Goal: Information Seeking & Learning: Stay updated

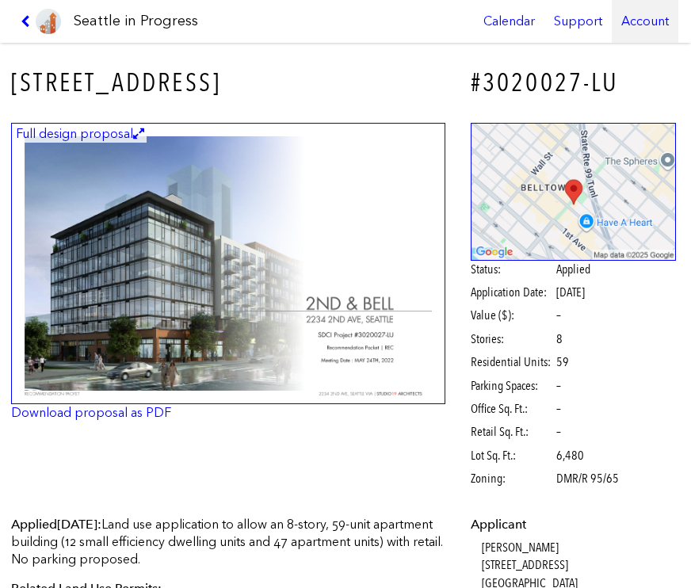
click at [630, 10] on div "Account" at bounding box center [645, 21] width 67 height 43
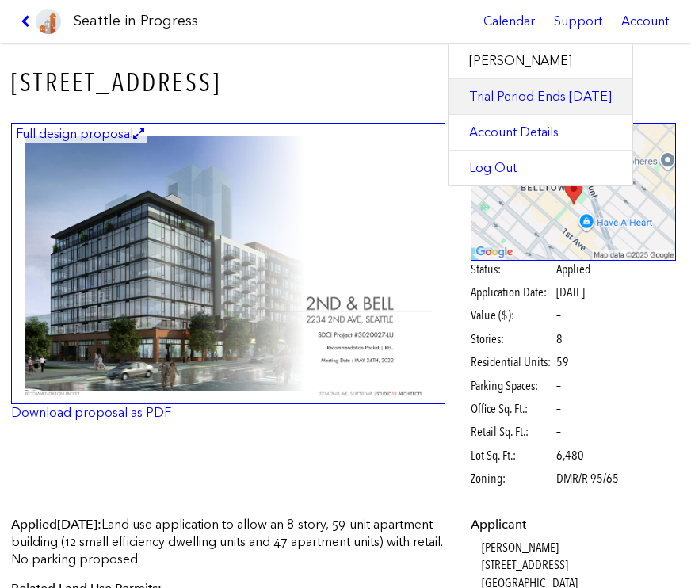
click at [577, 102] on link "Trial Period Ends [DATE]" at bounding box center [541, 96] width 184 height 35
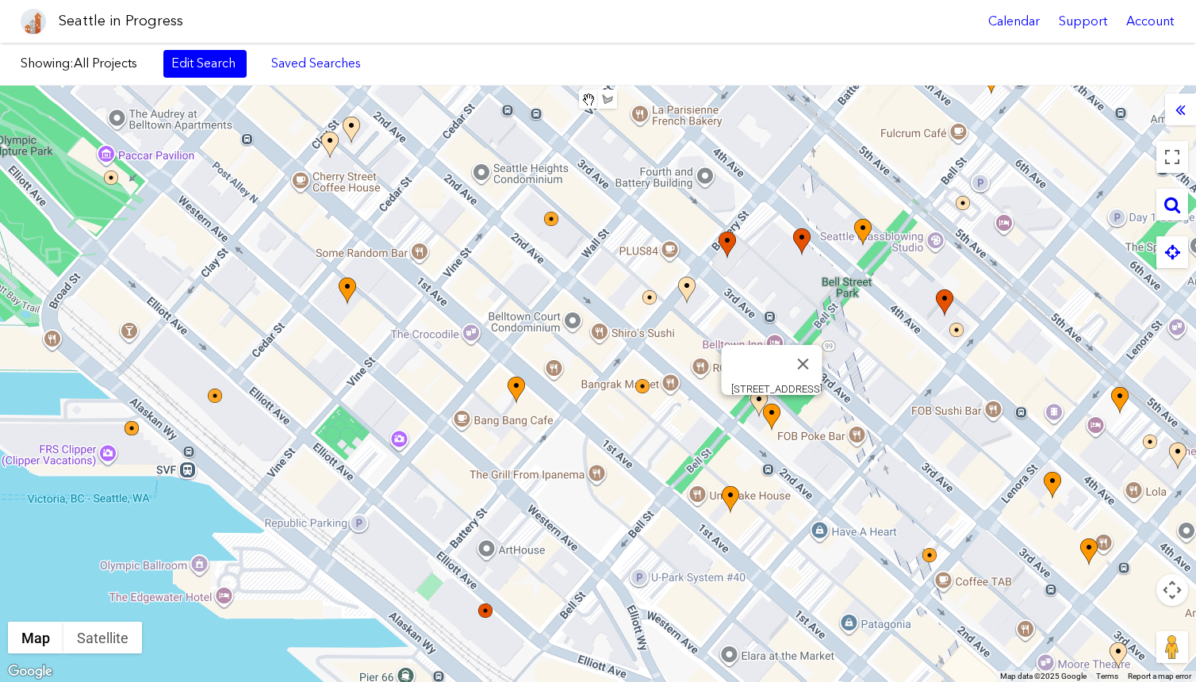
click at [691, 408] on img at bounding box center [771, 418] width 17 height 28
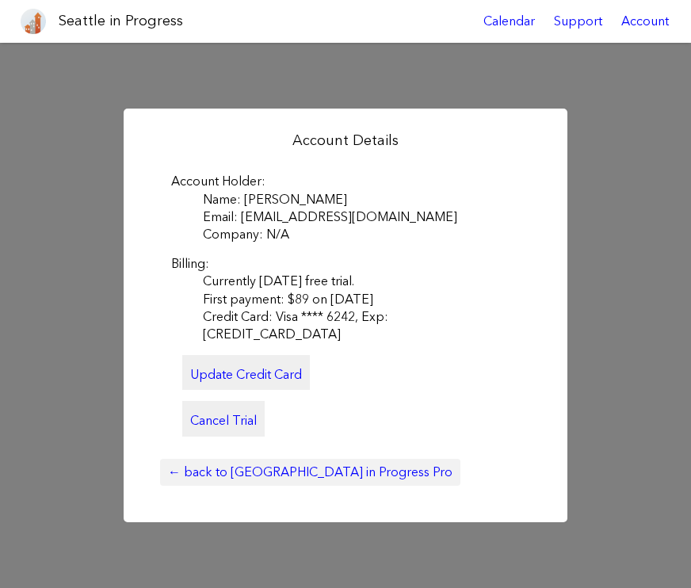
click at [209, 463] on link "← back to [GEOGRAPHIC_DATA] in Progress Pro" at bounding box center [310, 472] width 301 height 27
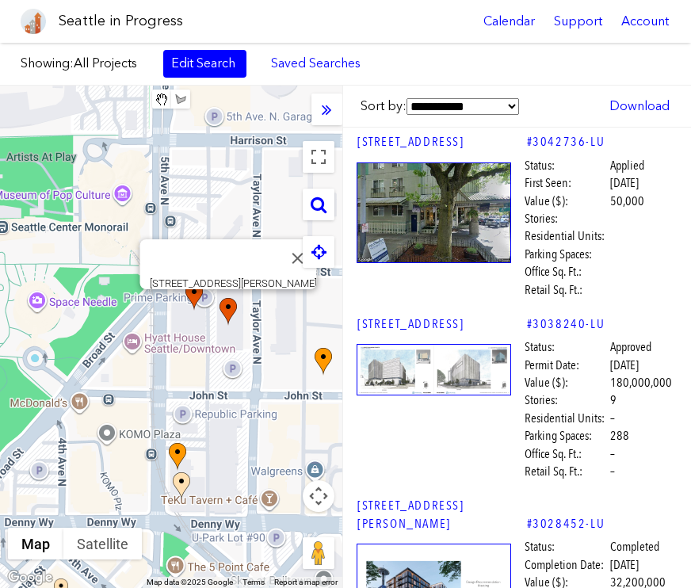
click at [229, 321] on img at bounding box center [228, 312] width 17 height 28
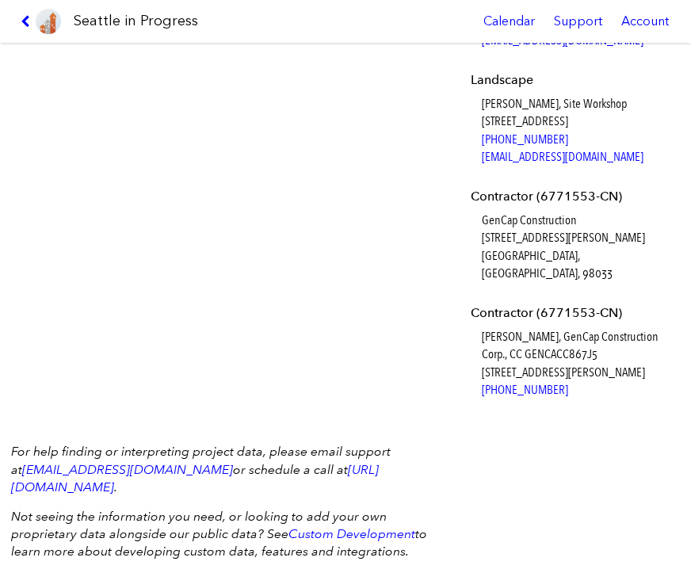
scroll to position [1106, 0]
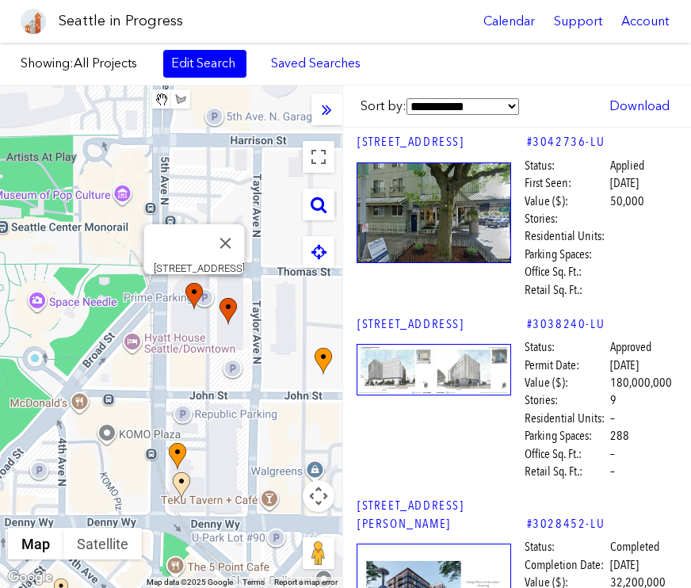
click at [189, 298] on img at bounding box center [194, 297] width 17 height 28
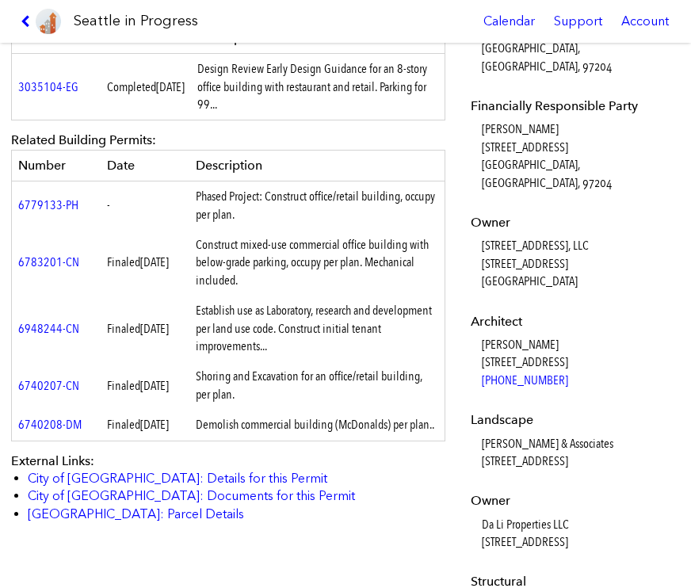
scroll to position [643, 0]
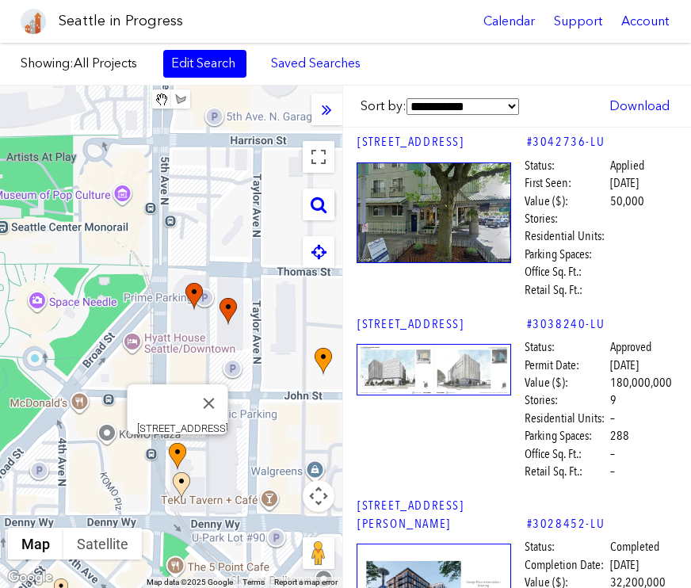
click at [175, 454] on img at bounding box center [177, 457] width 17 height 28
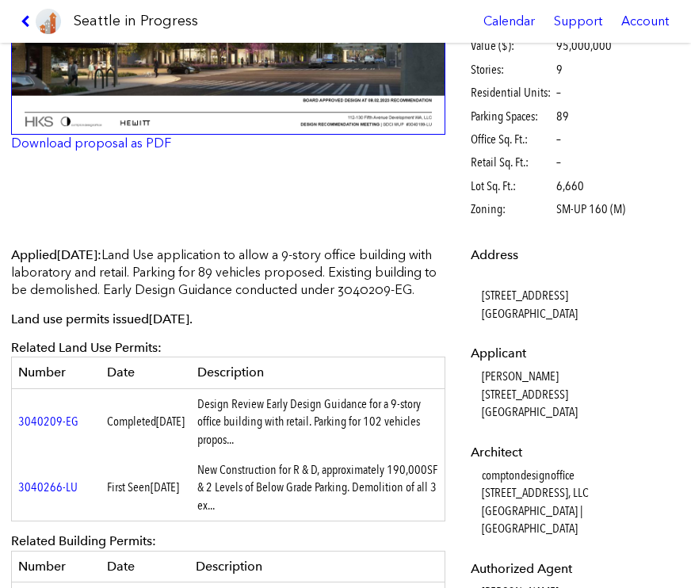
scroll to position [156, 0]
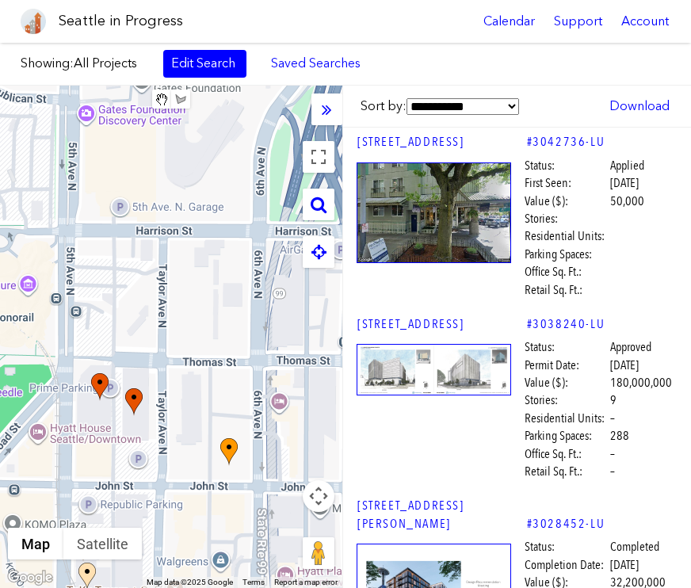
drag, startPoint x: 272, startPoint y: 349, endPoint x: 174, endPoint y: 441, distance: 134.1
click at [174, 441] on div at bounding box center [171, 337] width 343 height 503
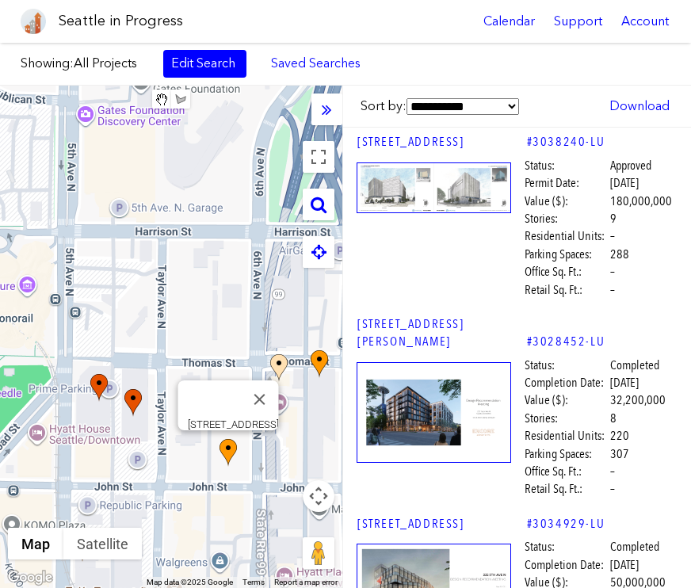
click at [226, 451] on img at bounding box center [228, 453] width 17 height 28
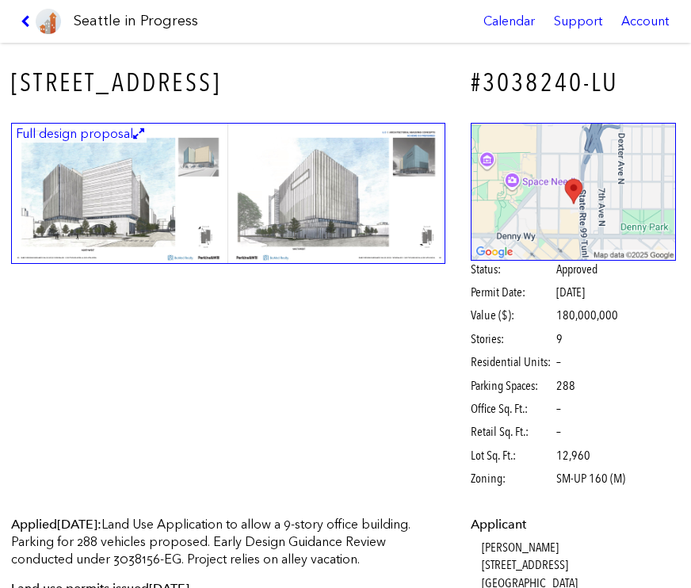
click at [118, 189] on img at bounding box center [228, 193] width 435 height 141
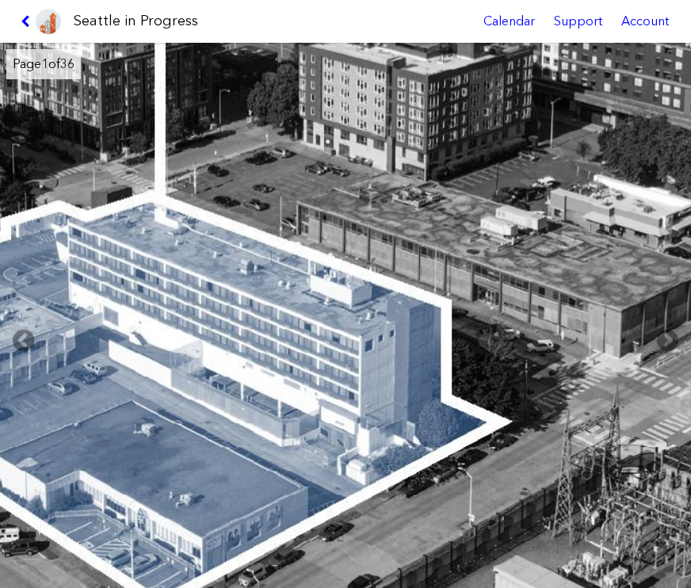
drag, startPoint x: 266, startPoint y: 341, endPoint x: 191, endPoint y: 266, distance: 106.5
click at [191, 266] on img at bounding box center [206, 67] width 2425 height 1569
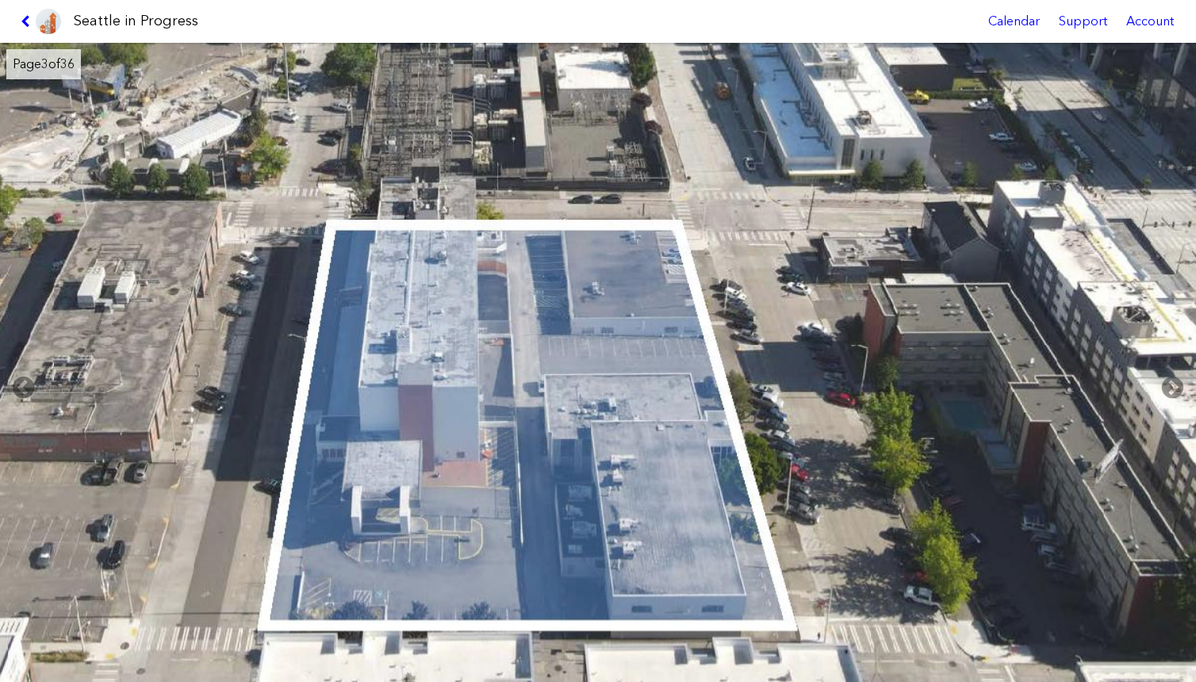
drag, startPoint x: 417, startPoint y: 524, endPoint x: 381, endPoint y: 435, distance: 96.0
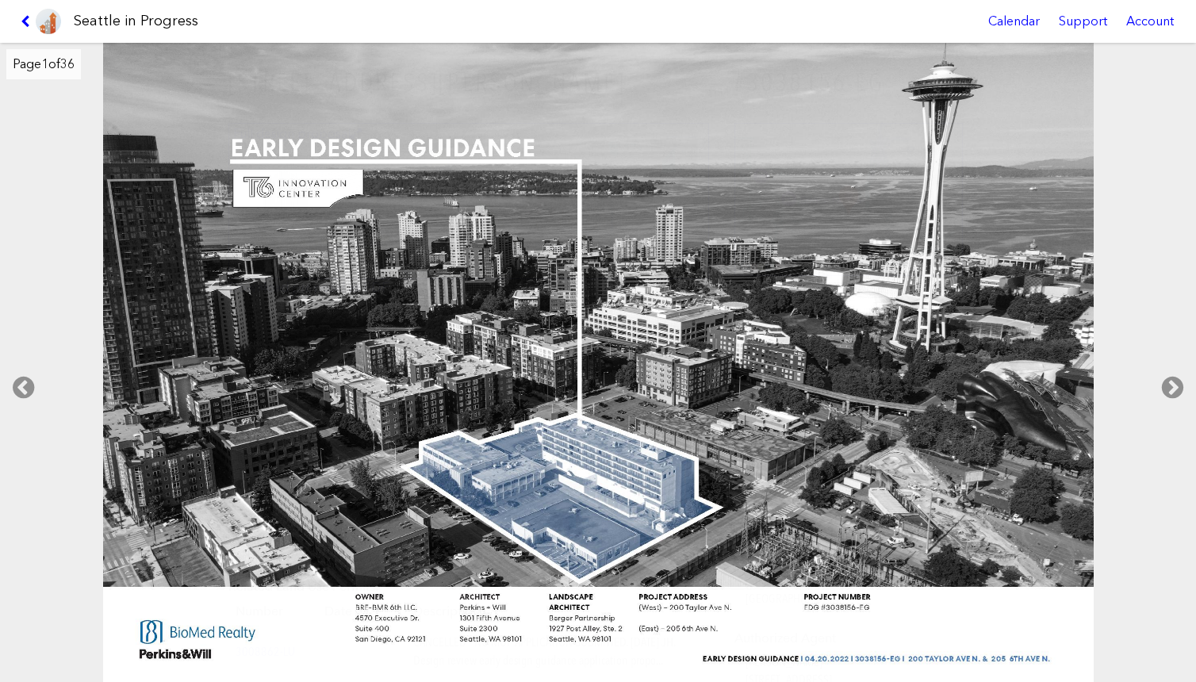
click at [16, 26] on link at bounding box center [40, 21] width 53 height 43
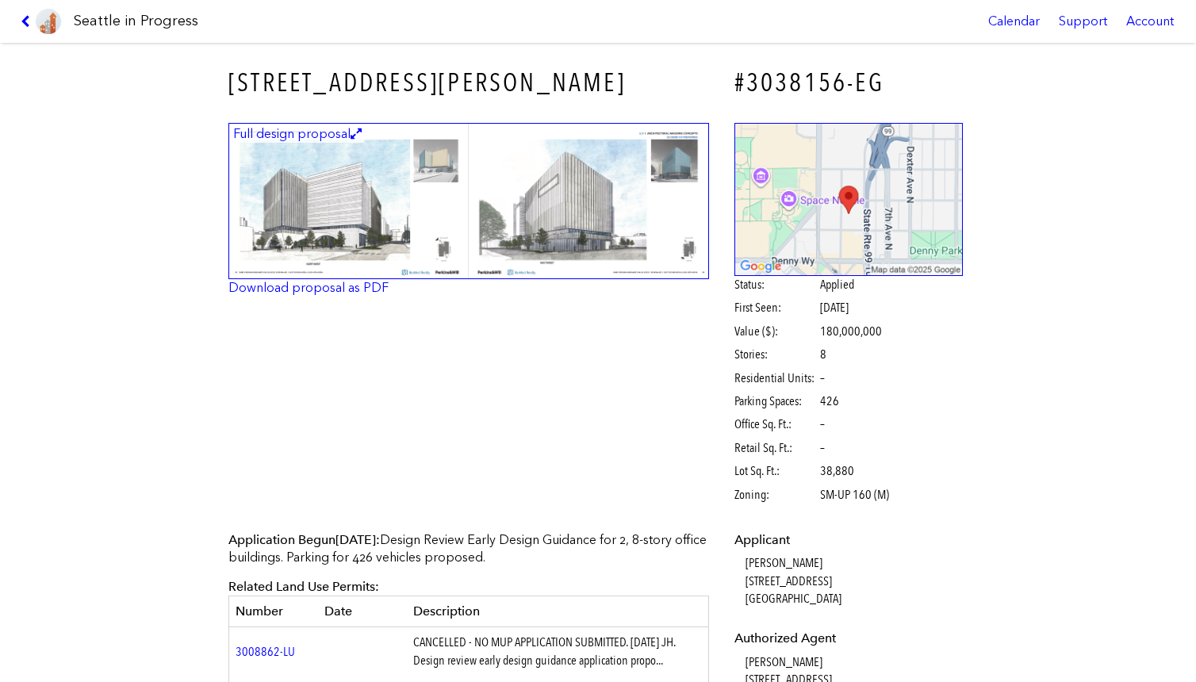
click at [16, 26] on link at bounding box center [40, 21] width 53 height 43
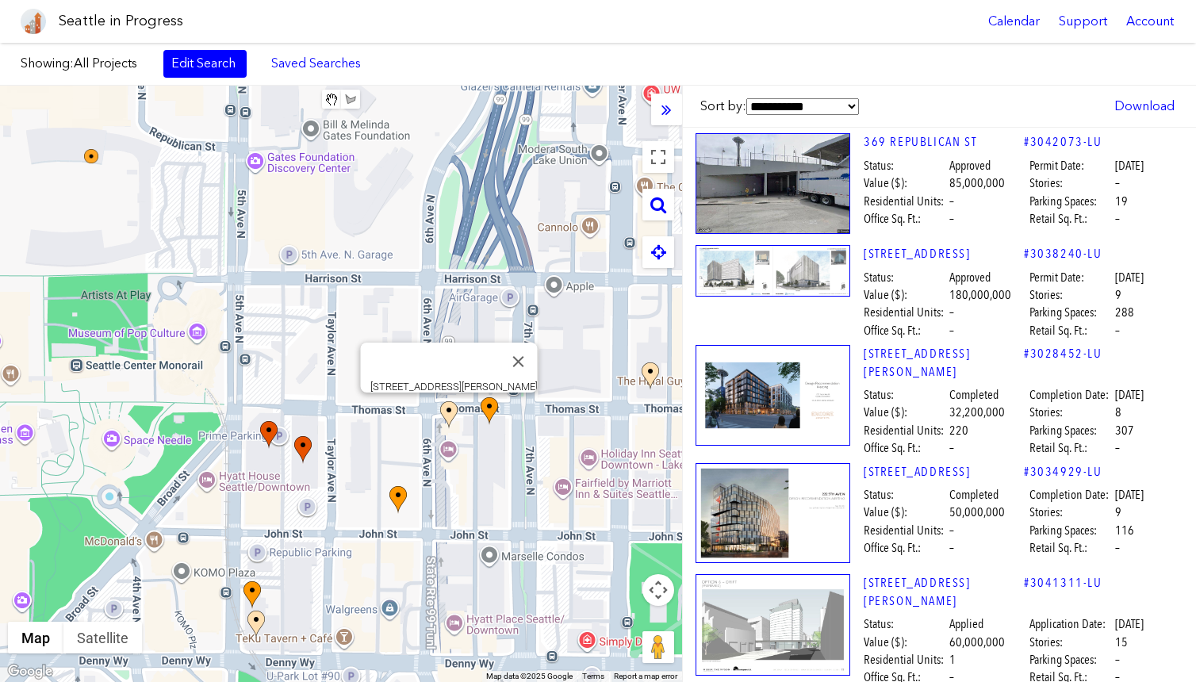
click at [450, 410] on img at bounding box center [448, 415] width 17 height 28
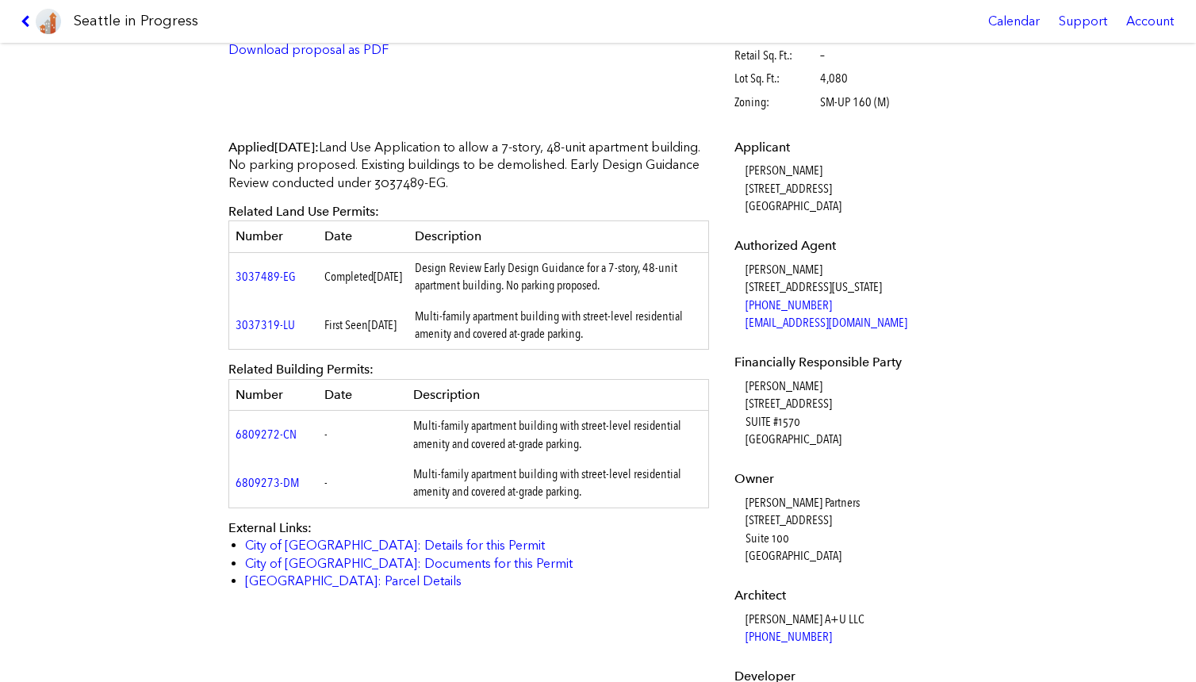
scroll to position [400, 0]
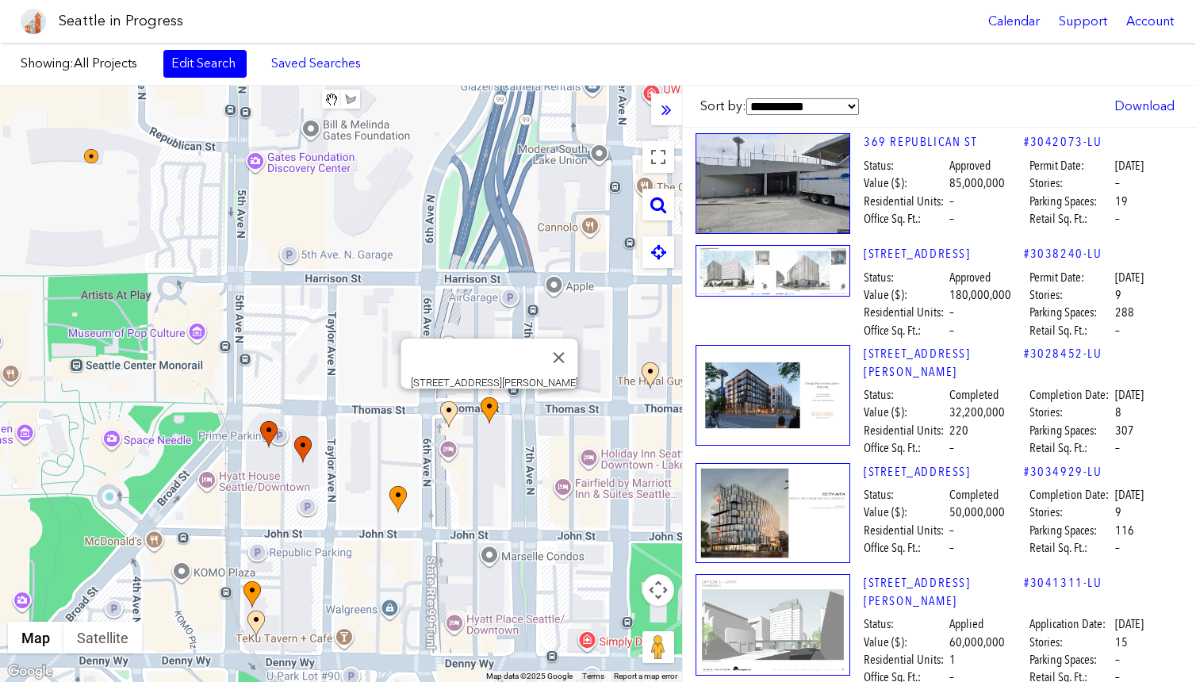
click at [495, 408] on img at bounding box center [488, 411] width 17 height 28
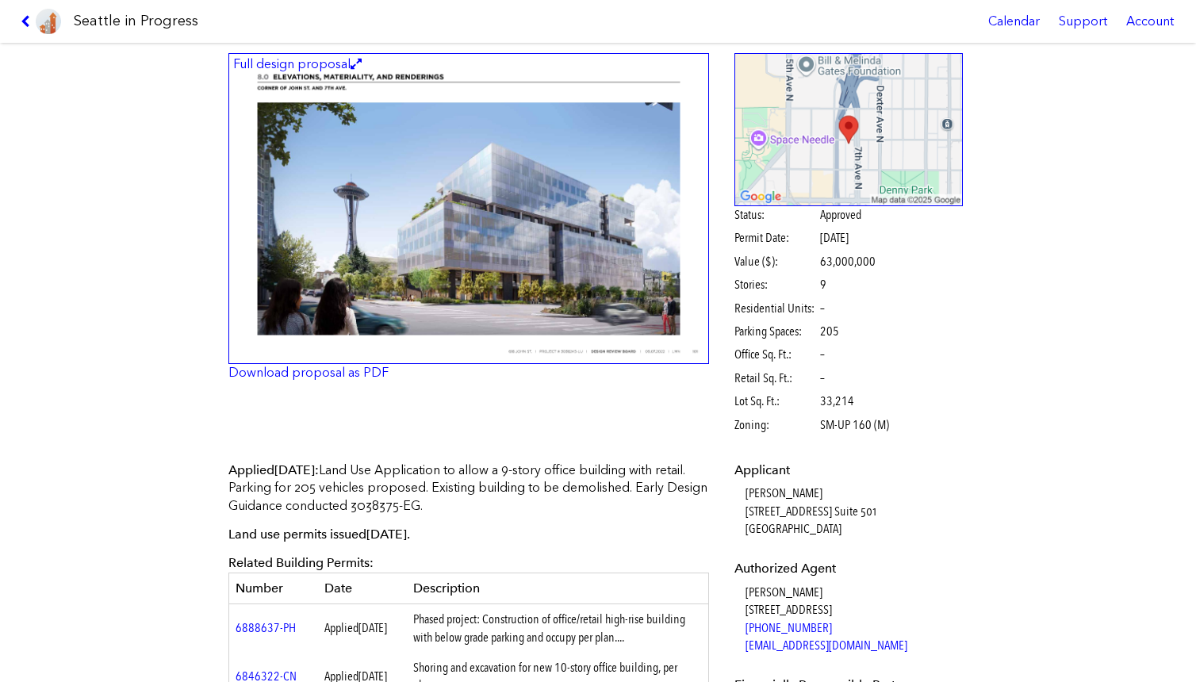
scroll to position [63, 0]
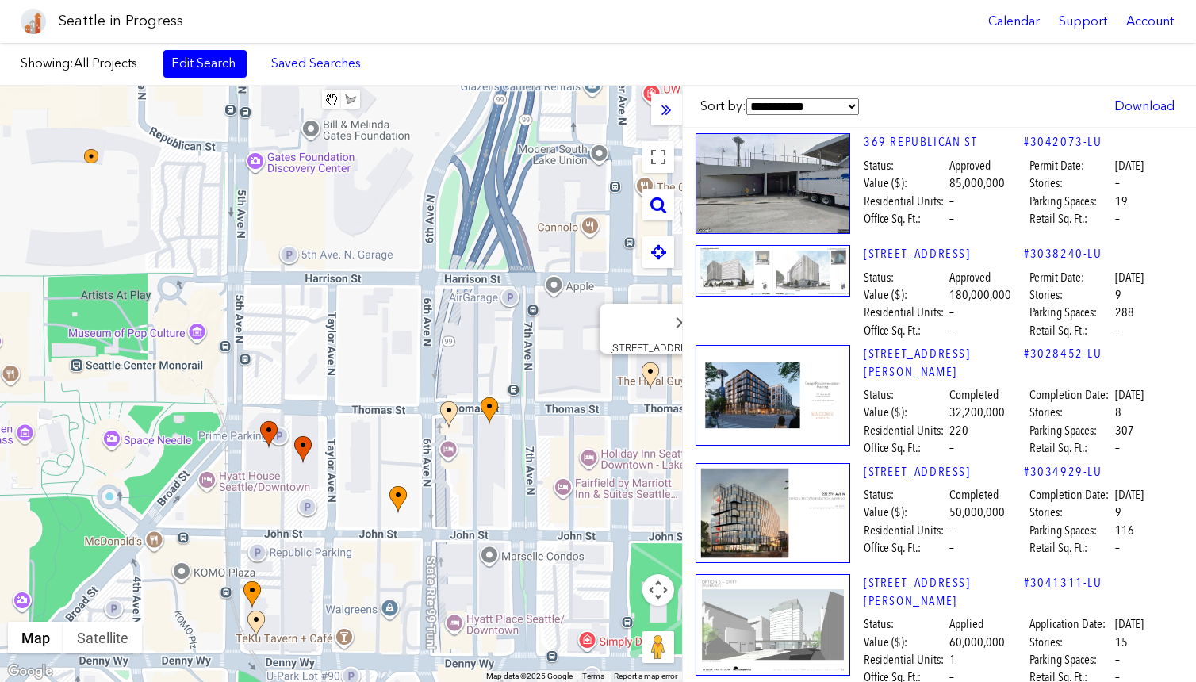
click at [650, 372] on img at bounding box center [649, 376] width 17 height 28
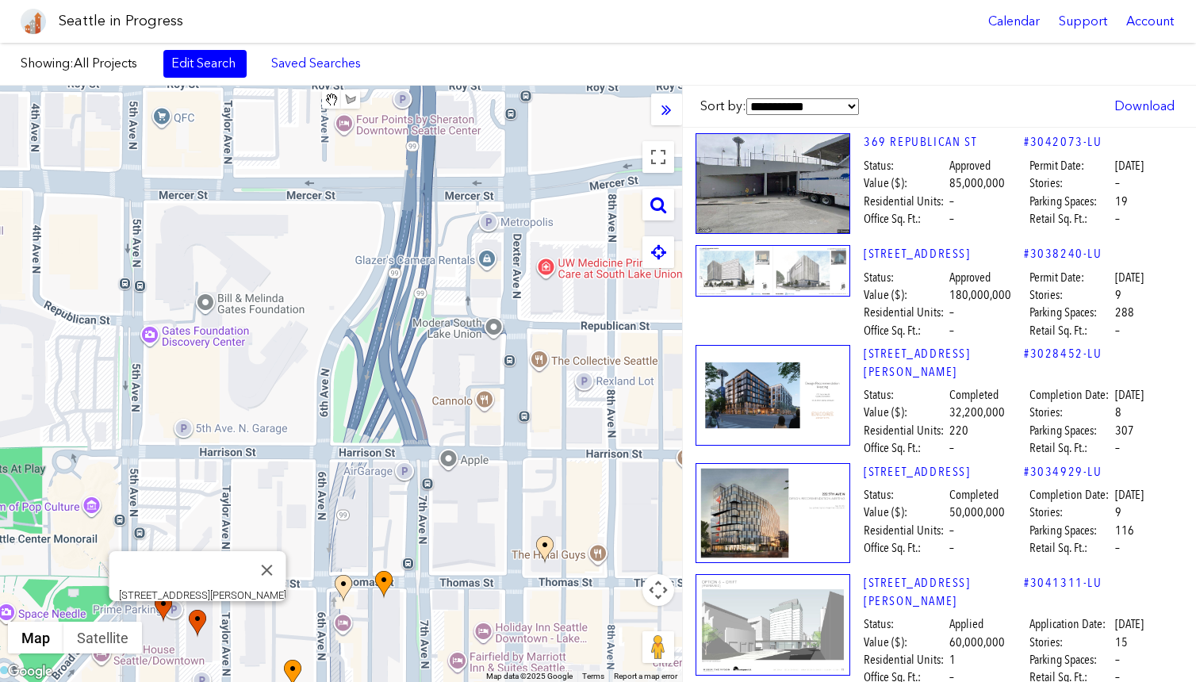
drag, startPoint x: 610, startPoint y: 344, endPoint x: 501, endPoint y: 520, distance: 206.8
click at [501, 520] on div "223 TAYLOR AVE N" at bounding box center [341, 384] width 682 height 596
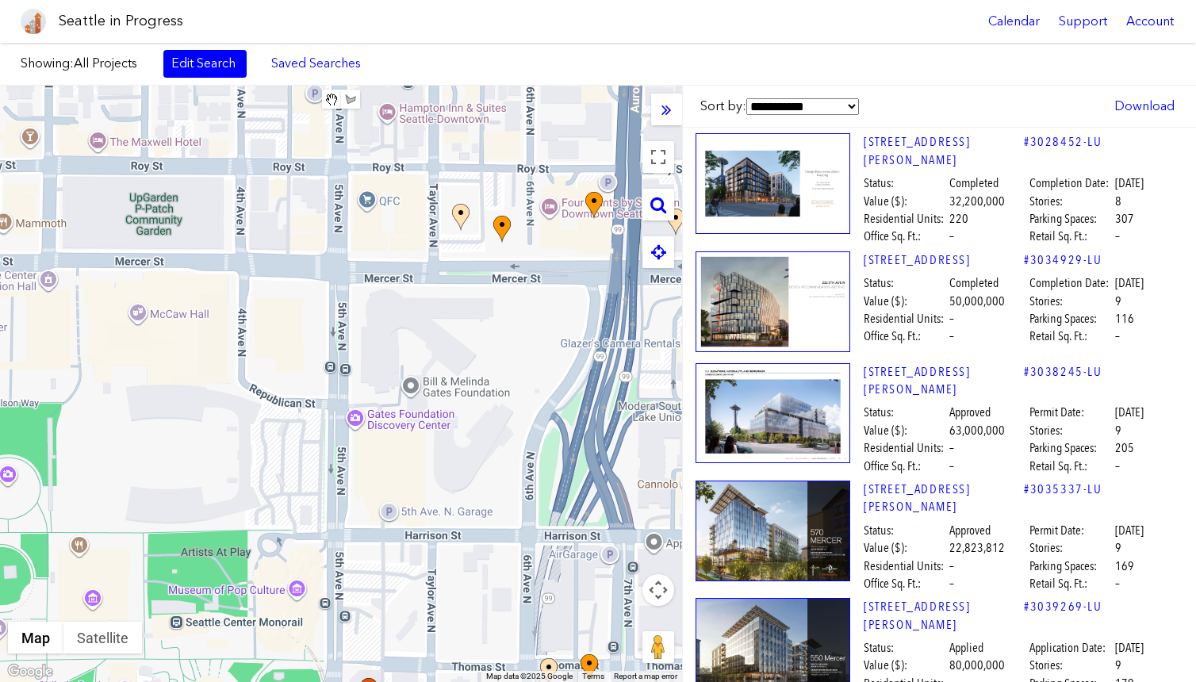
drag, startPoint x: 396, startPoint y: 400, endPoint x: 607, endPoint y: 485, distance: 227.3
click at [607, 485] on div at bounding box center [341, 384] width 682 height 596
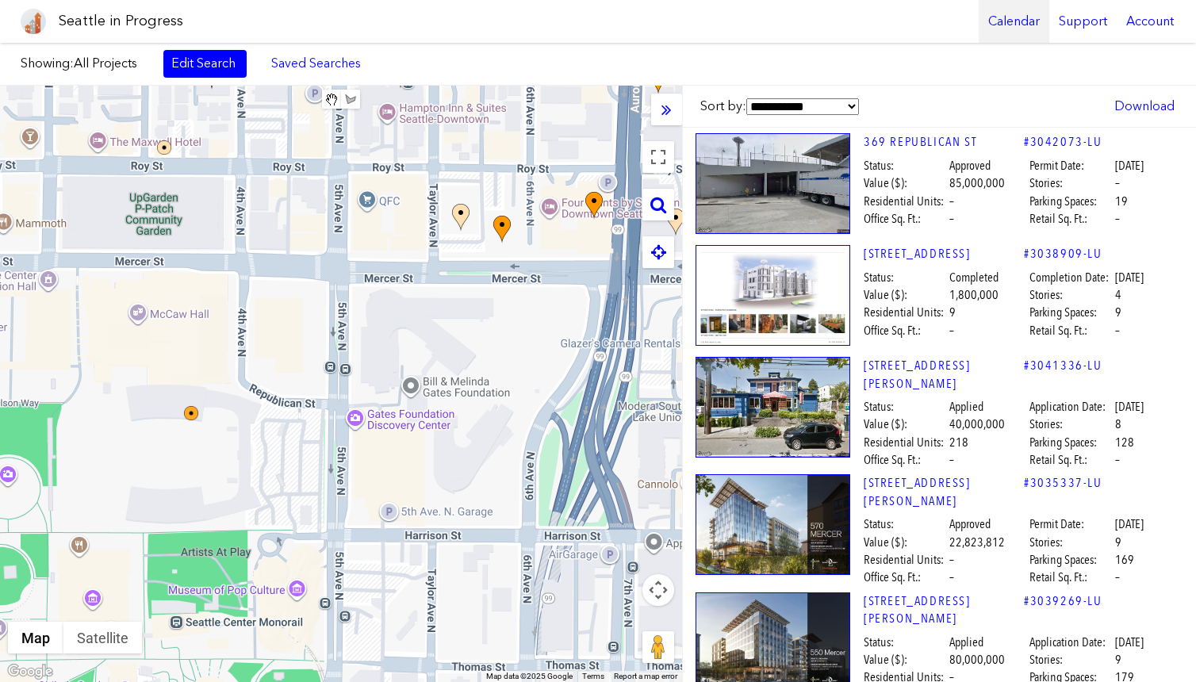
click at [691, 21] on link "Calendar" at bounding box center [1013, 21] width 71 height 43
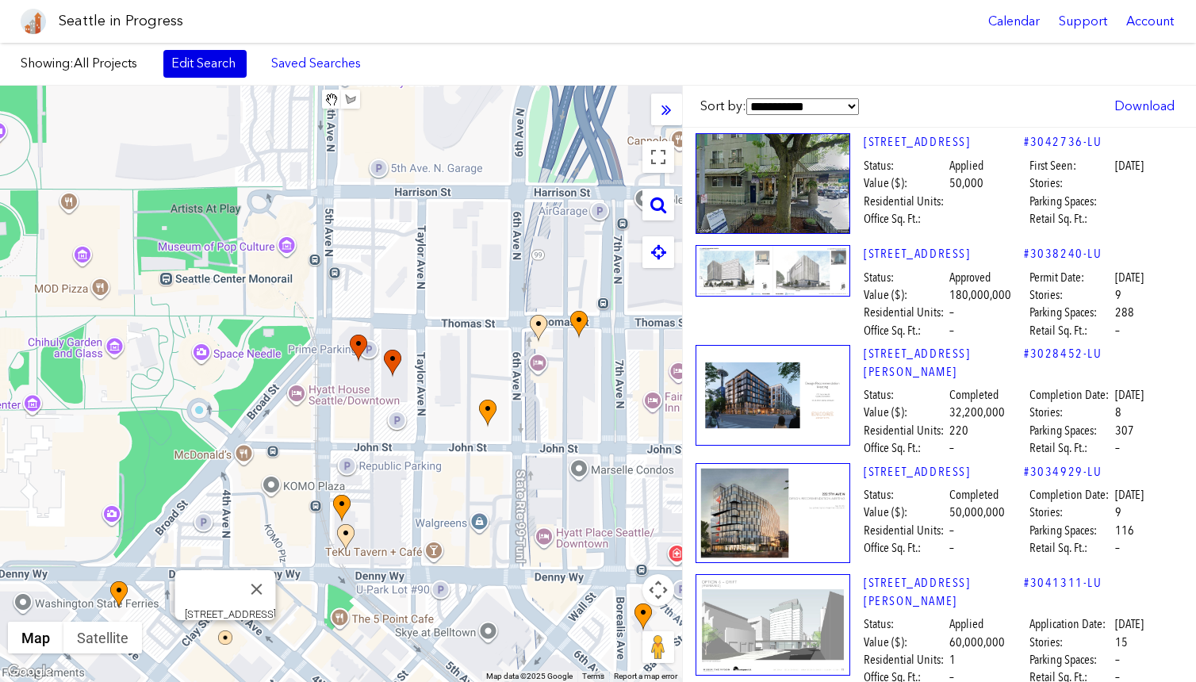
click at [209, 60] on link "Edit Search" at bounding box center [204, 63] width 83 height 27
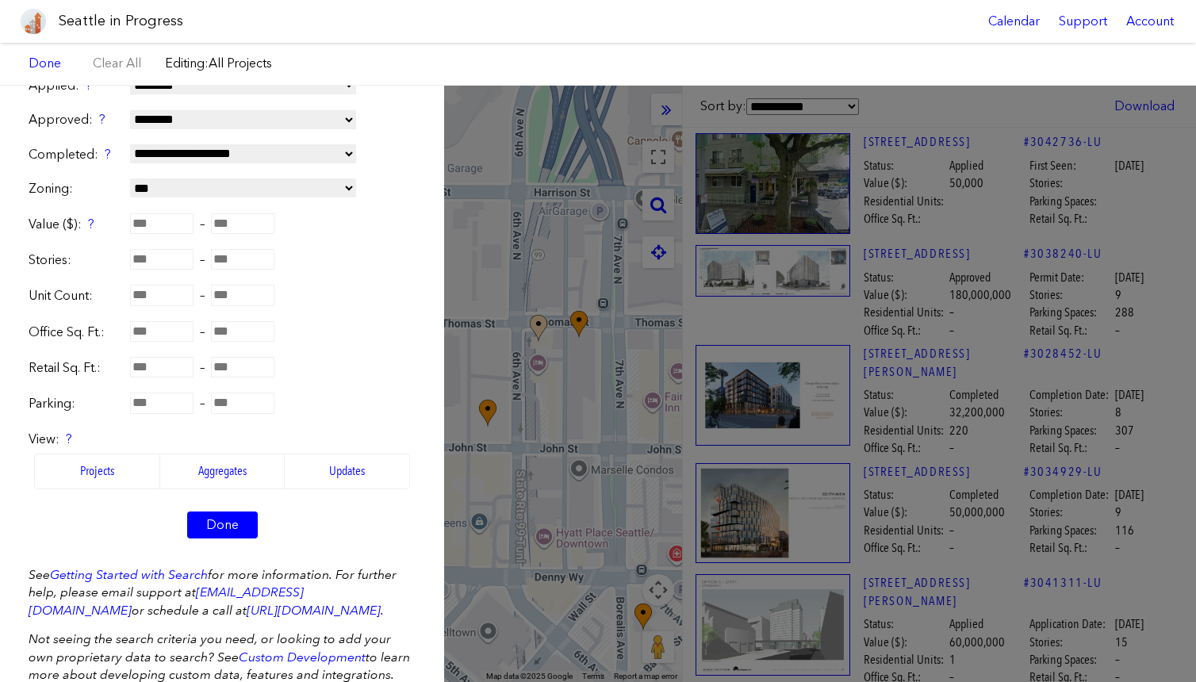
scroll to position [306, 0]
click at [335, 465] on label "Updates" at bounding box center [347, 472] width 125 height 35
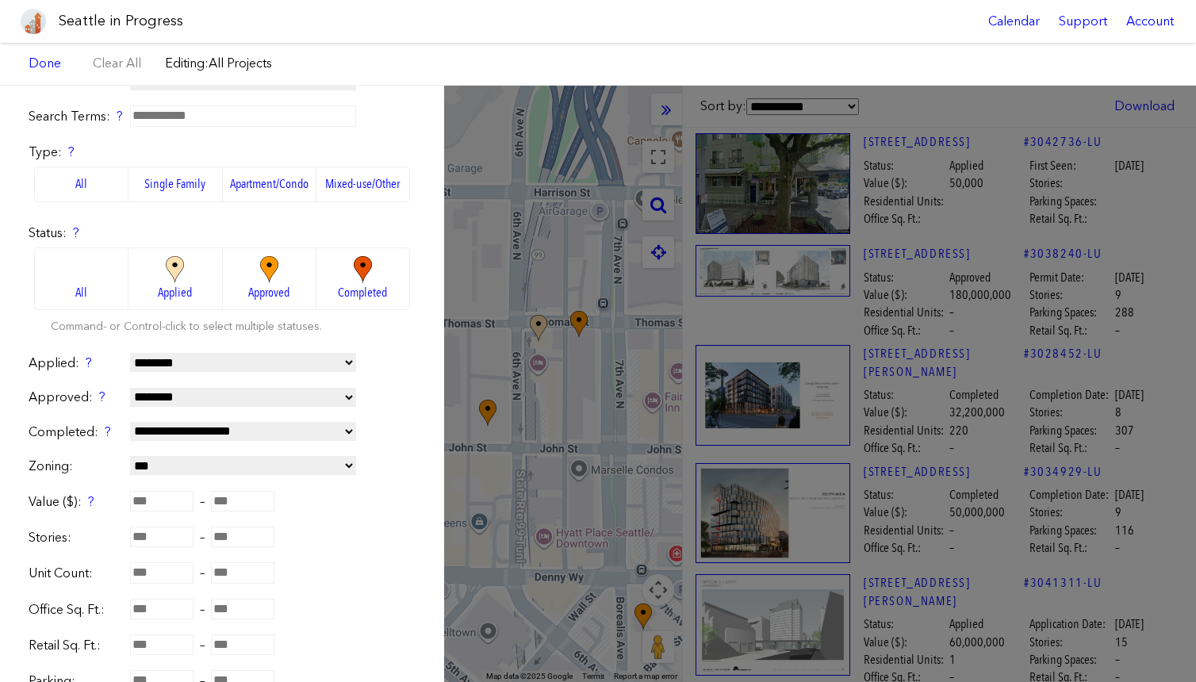
scroll to position [45, 0]
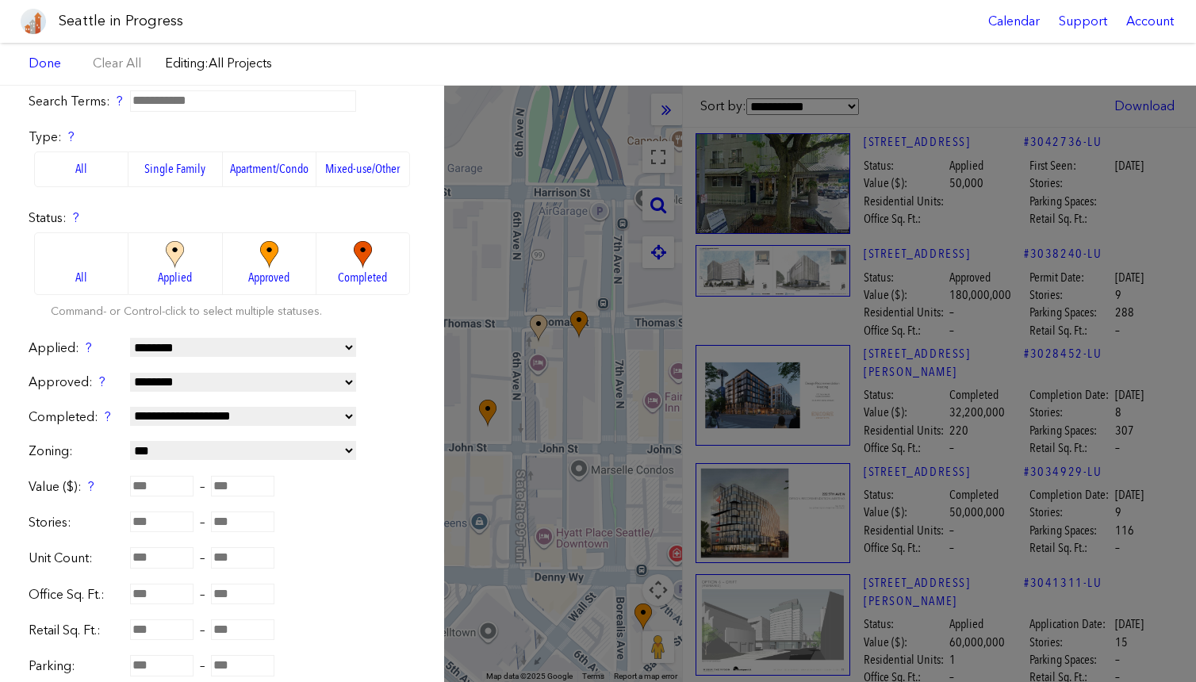
select select "*********"
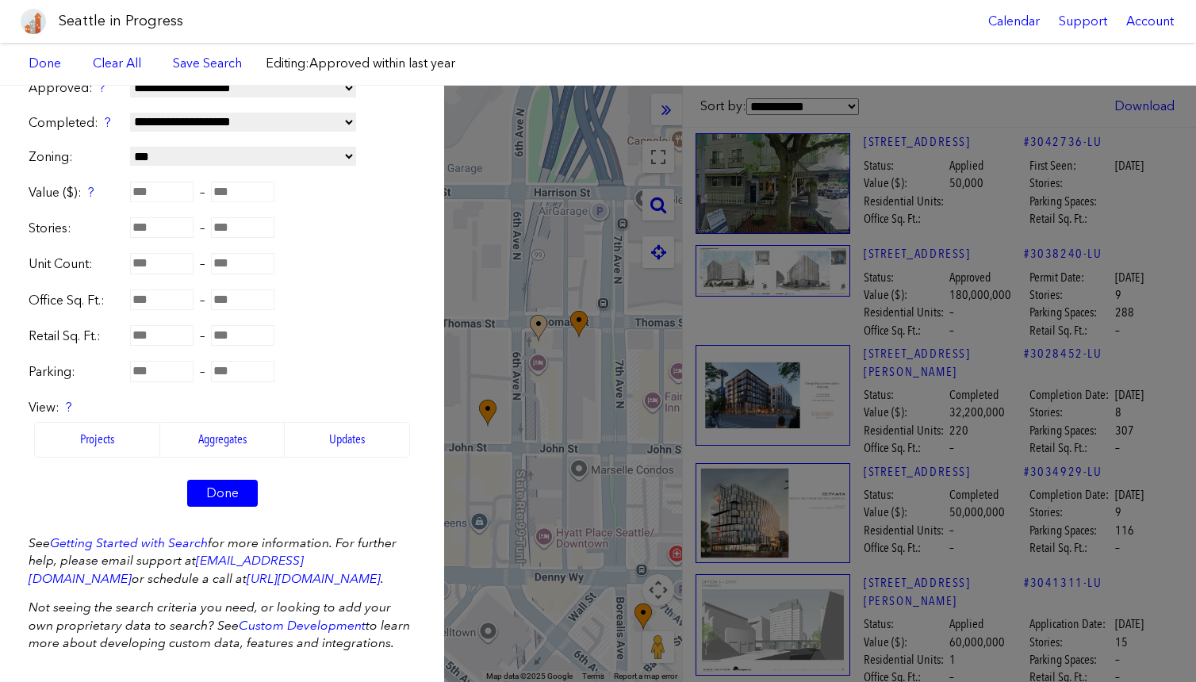
scroll to position [338, 0]
click at [226, 485] on link "Done" at bounding box center [222, 494] width 71 height 27
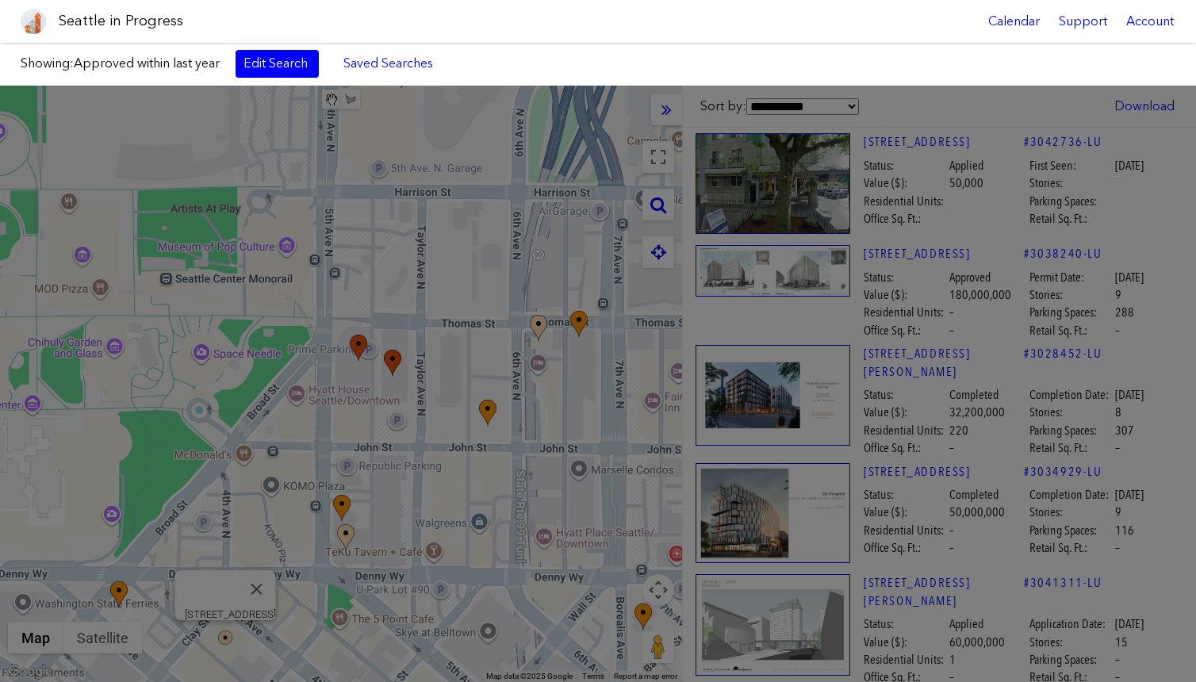
select select "****"
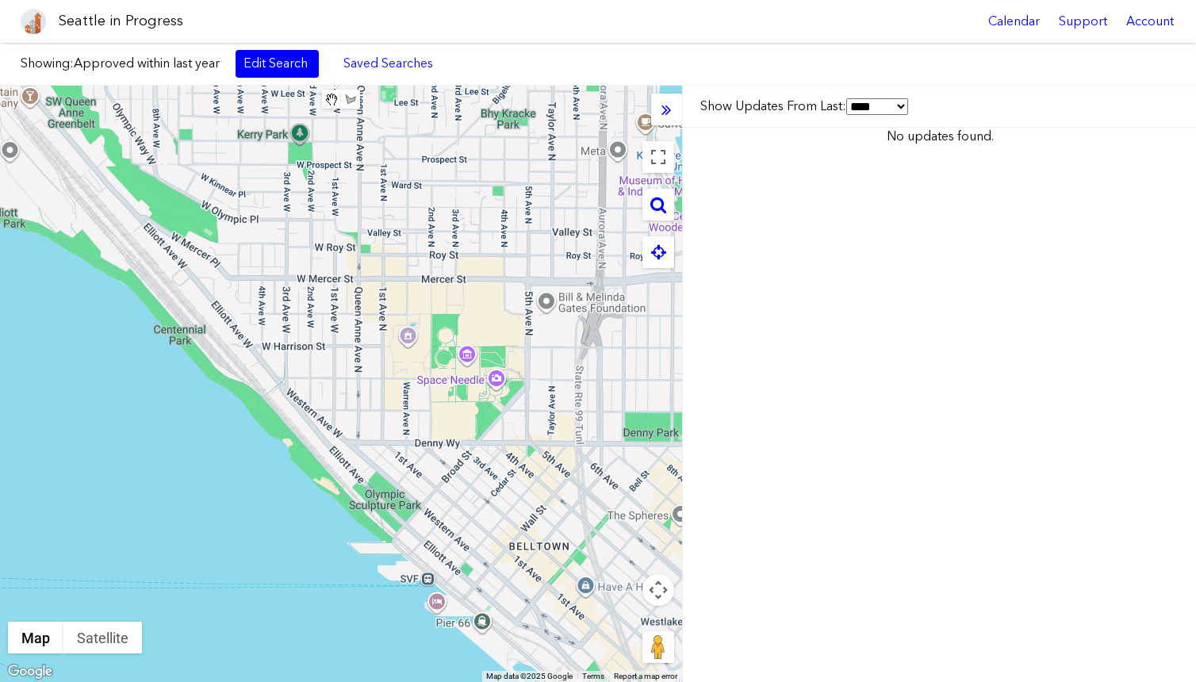
select select "****"
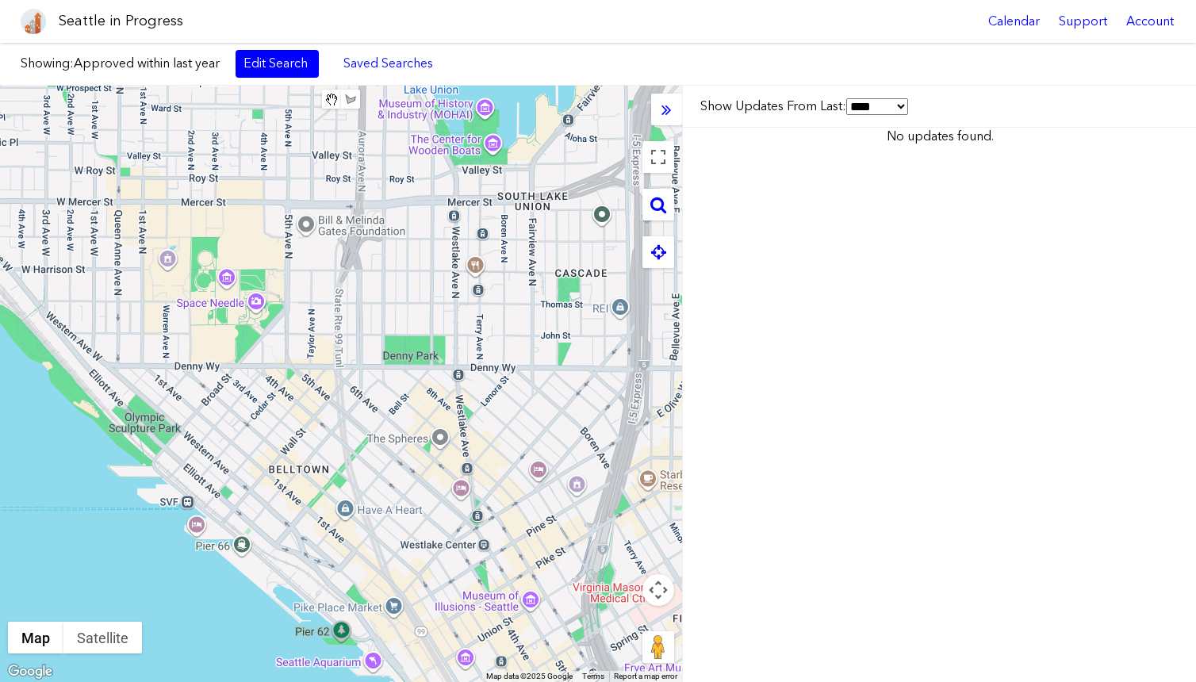
drag, startPoint x: 595, startPoint y: 399, endPoint x: 347, endPoint y: 320, distance: 260.5
click at [347, 320] on div at bounding box center [341, 384] width 682 height 596
select select "****"
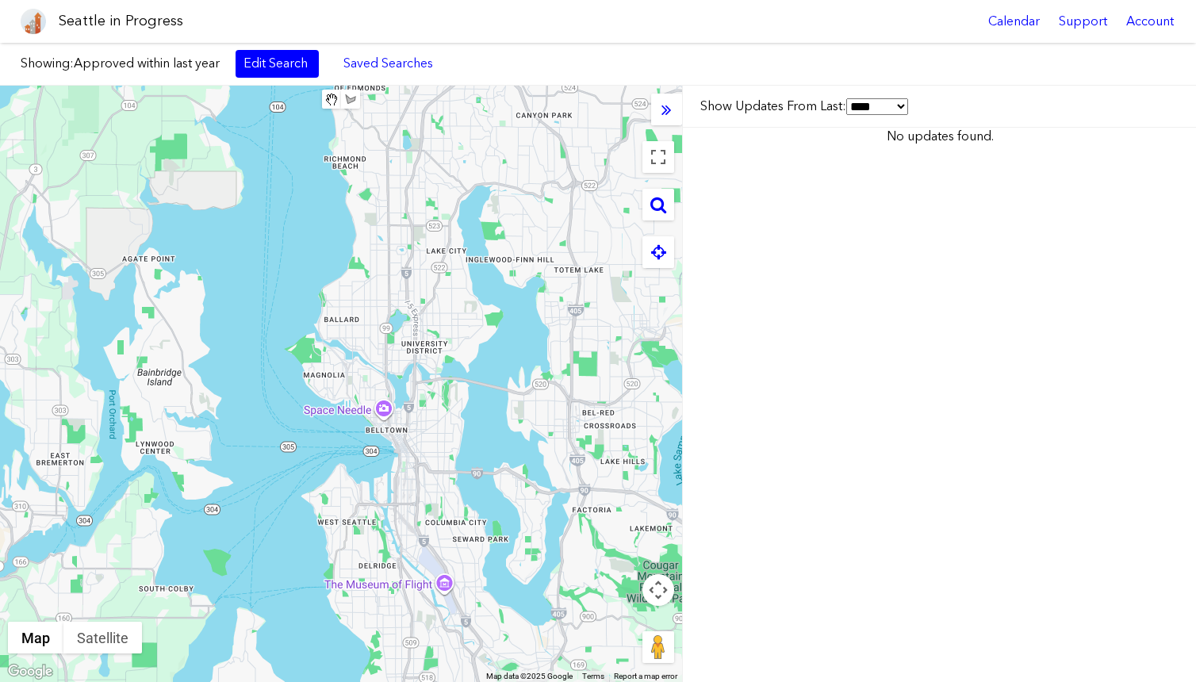
select select "****"
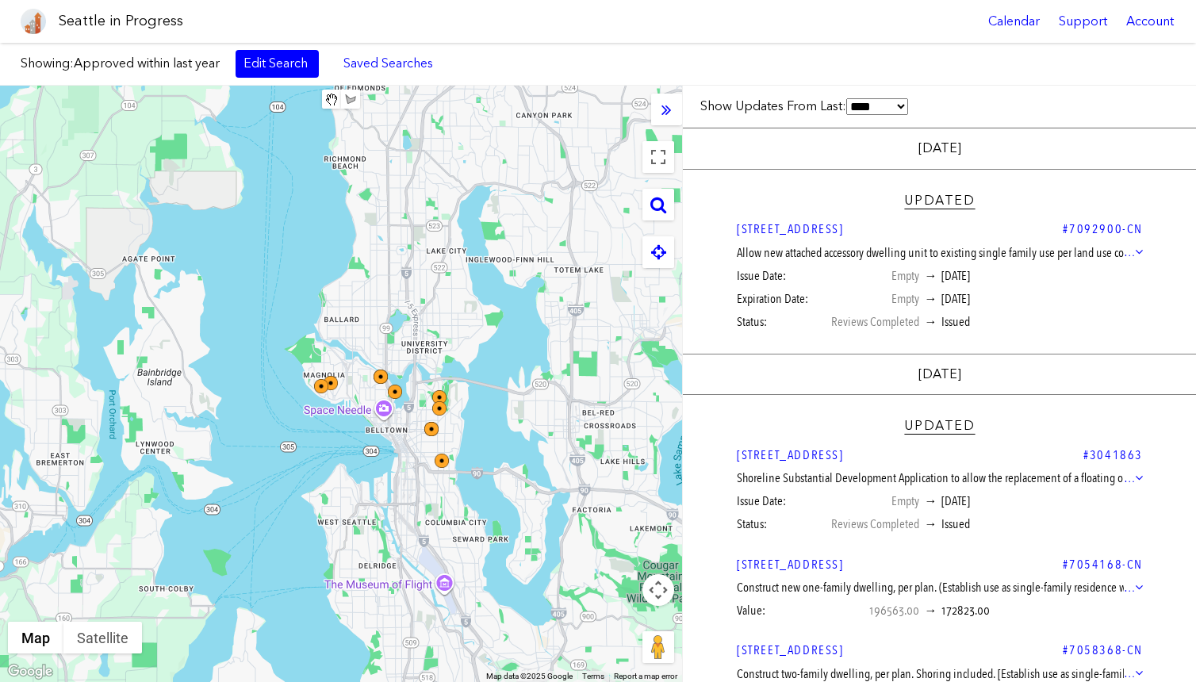
select select "****"
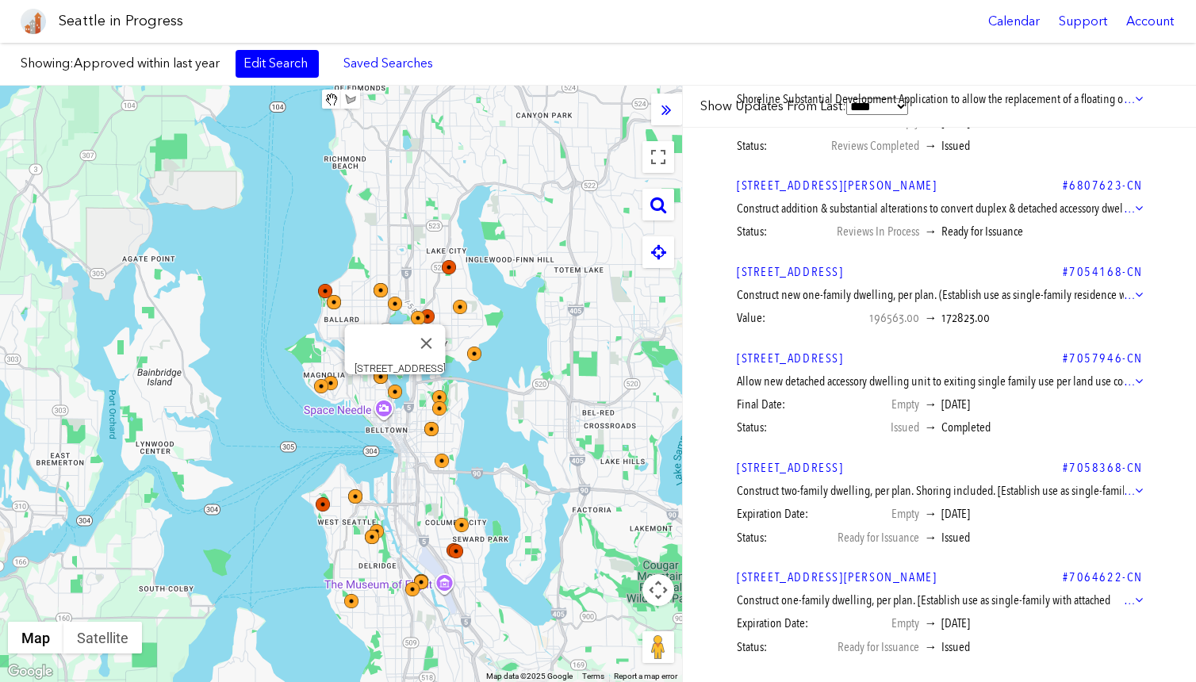
scroll to position [803, 0]
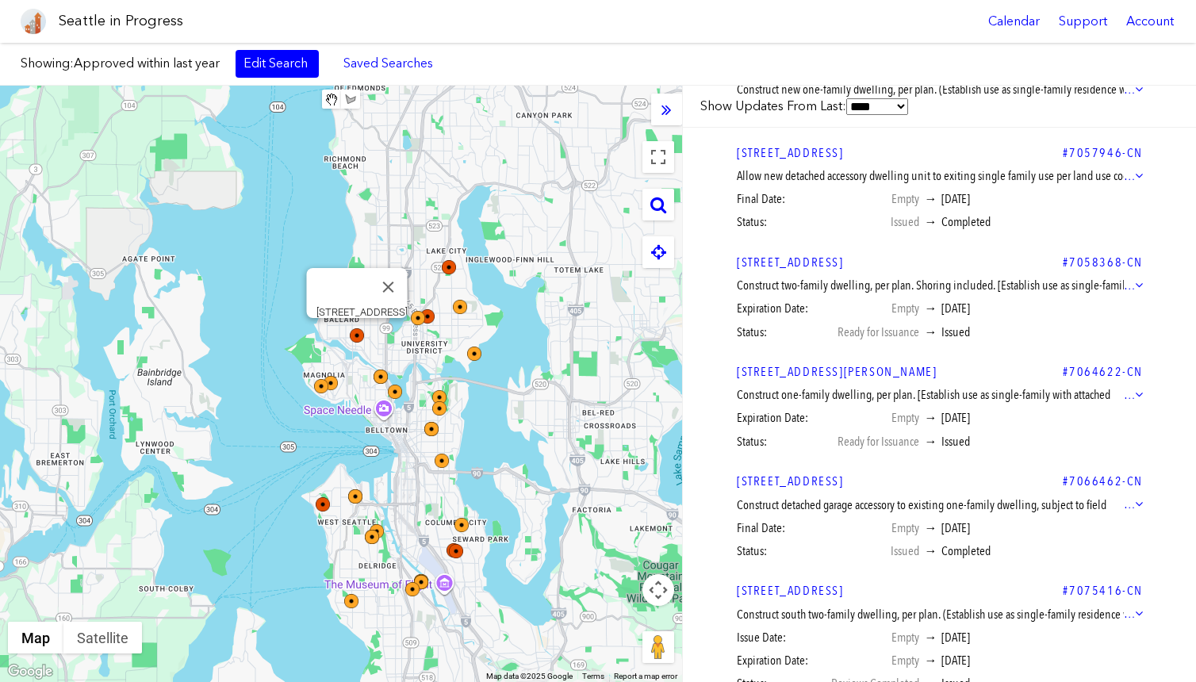
click at [358, 331] on img at bounding box center [357, 335] width 14 height 14
